Goal: Task Accomplishment & Management: Use online tool/utility

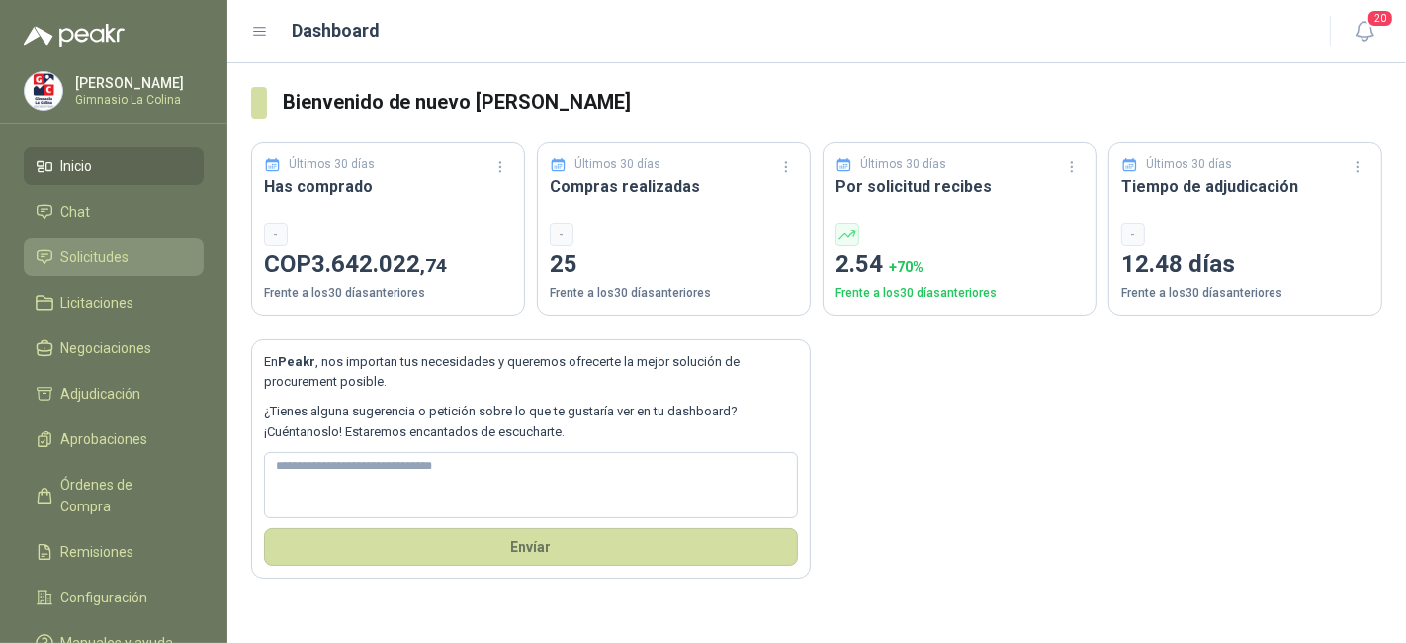
click at [59, 263] on li "Solicitudes" at bounding box center [114, 257] width 156 height 22
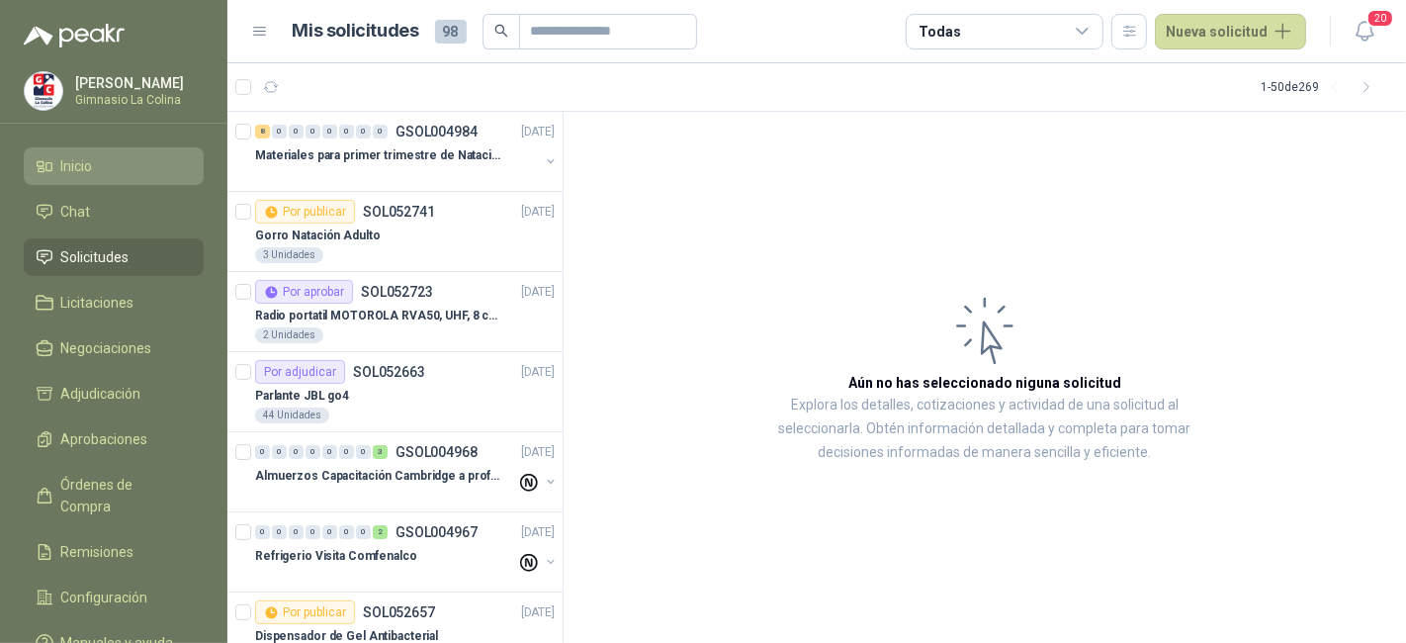
click at [82, 180] on link "Inicio" at bounding box center [114, 166] width 180 height 38
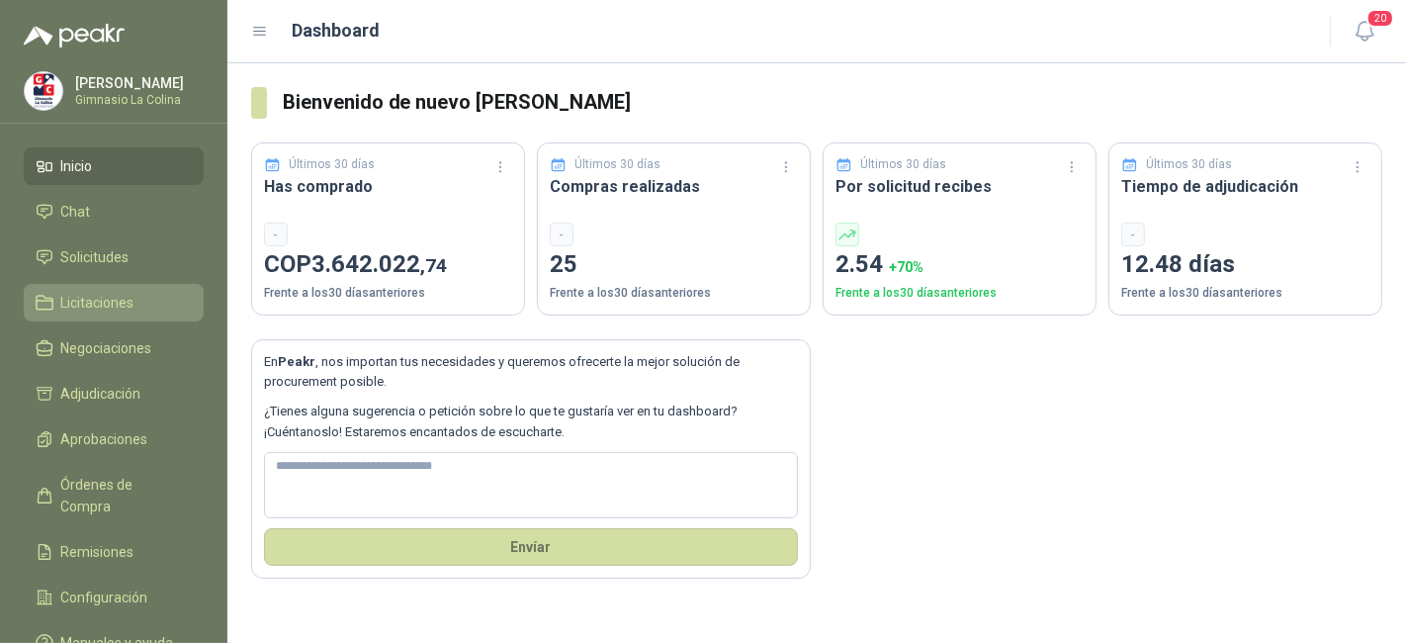
click at [123, 309] on span "Licitaciones" at bounding box center [97, 303] width 73 height 22
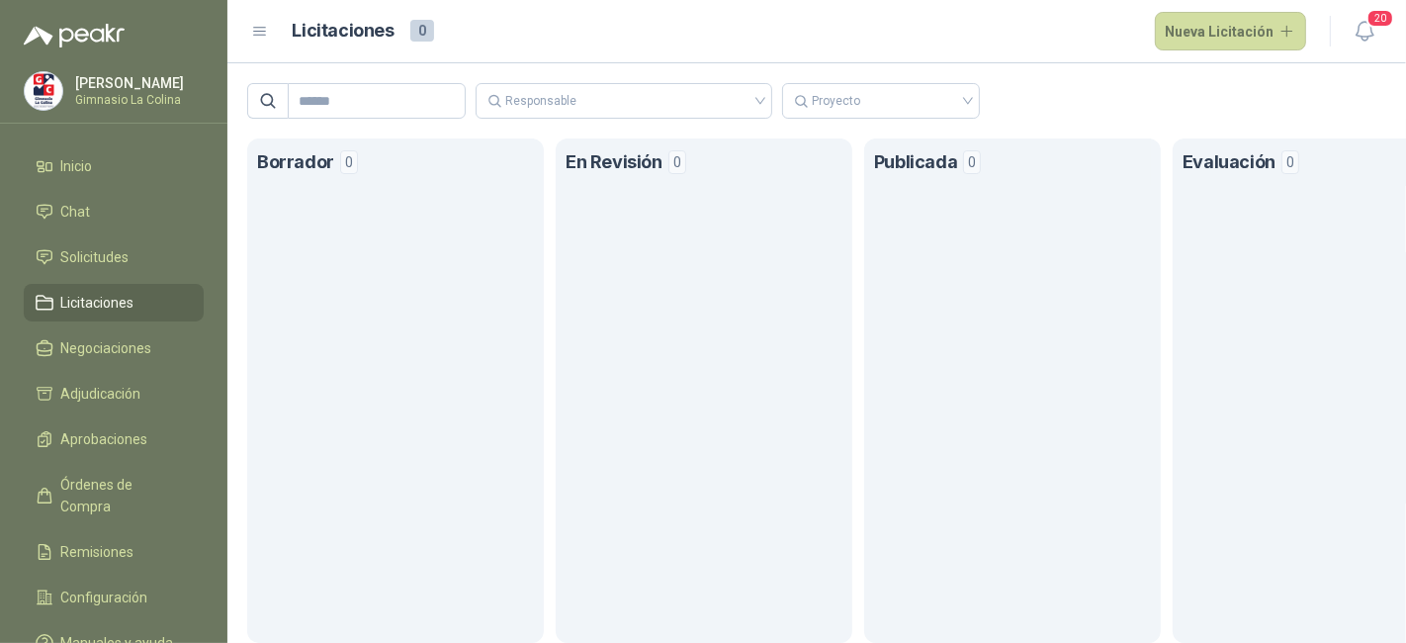
click at [402, 258] on section "Borrador 0" at bounding box center [395, 390] width 297 height 504
click at [1171, 31] on button "Nueva Licitación" at bounding box center [1231, 32] width 152 height 40
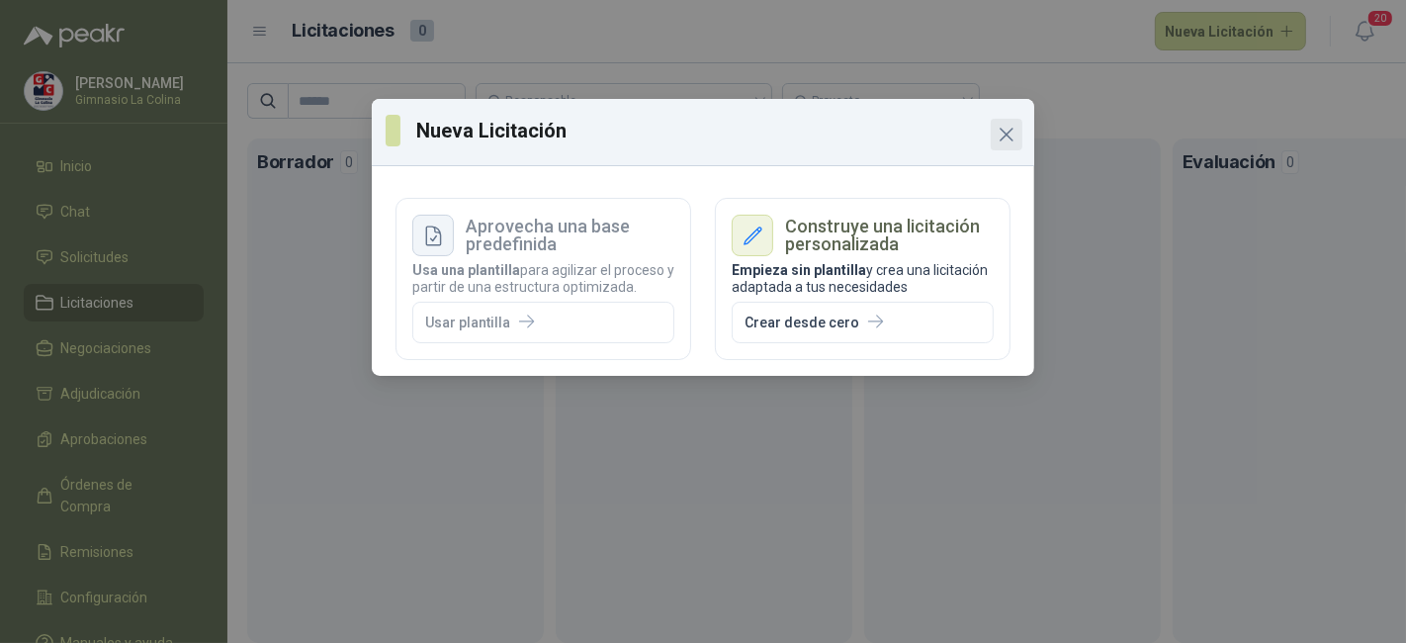
click at [998, 137] on icon "Close" at bounding box center [1007, 135] width 24 height 24
